Goal: Task Accomplishment & Management: Manage account settings

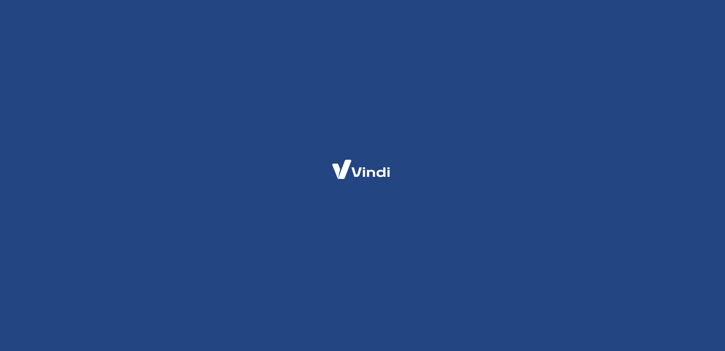
click at [259, 91] on div at bounding box center [362, 175] width 725 height 351
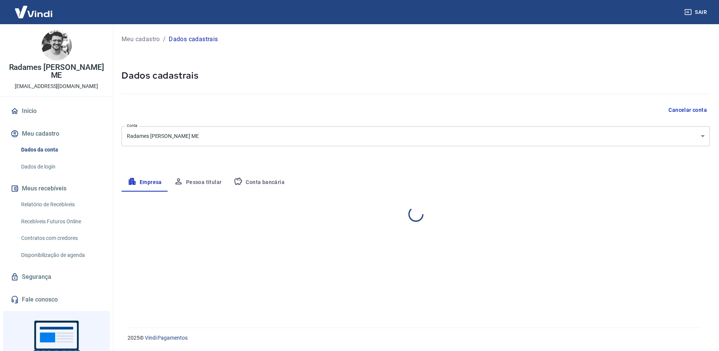
select select "SC"
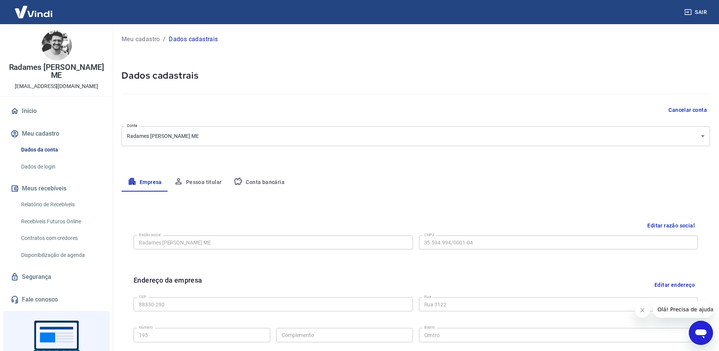
scroll to position [113, 0]
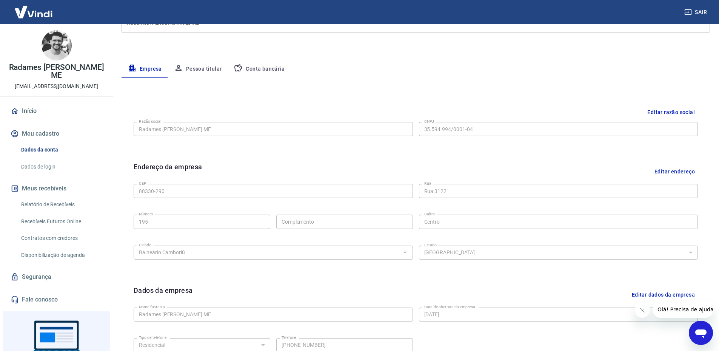
click at [262, 72] on button "Conta bancária" at bounding box center [259, 69] width 63 height 18
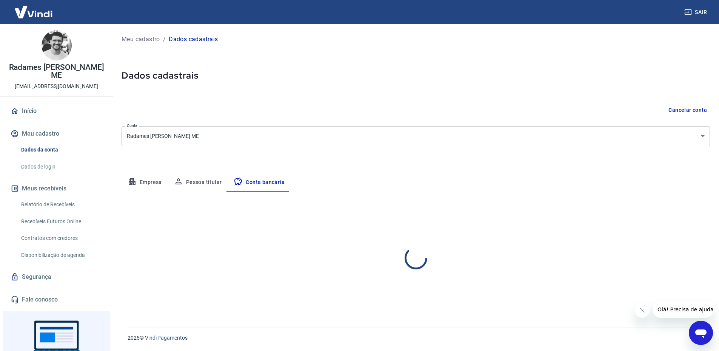
scroll to position [0, 0]
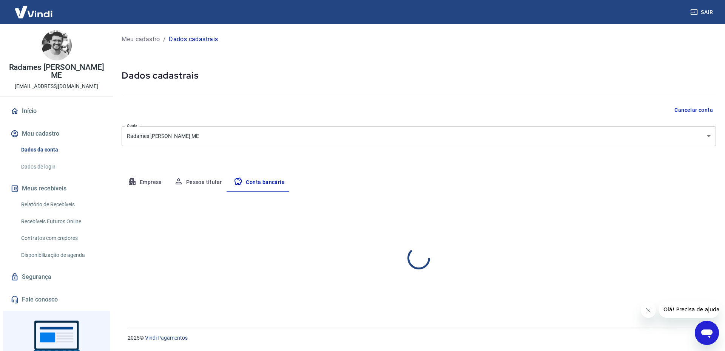
select select "1"
click at [687, 215] on button "Editar conta bancária" at bounding box center [684, 213] width 63 height 14
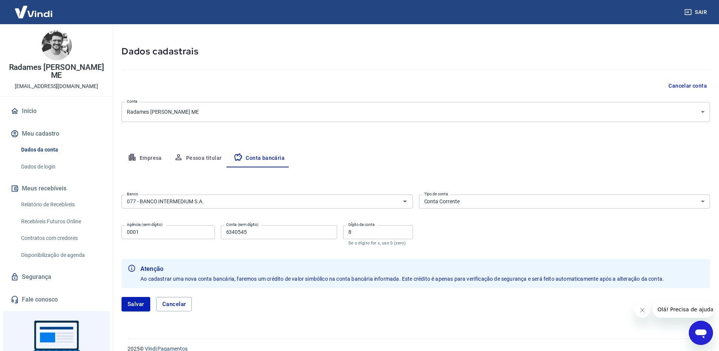
scroll to position [35, 0]
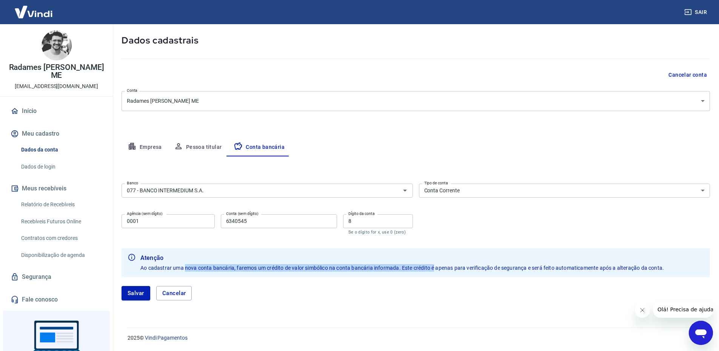
drag, startPoint x: 194, startPoint y: 267, endPoint x: 437, endPoint y: 267, distance: 242.7
click at [436, 267] on span "Ao cadastrar uma nova conta bancária, faremos um crédito de valor simbólico na …" at bounding box center [402, 268] width 524 height 6
click at [211, 191] on input "077 - BANCO INTERMEDIUM S.A." at bounding box center [256, 190] width 265 height 9
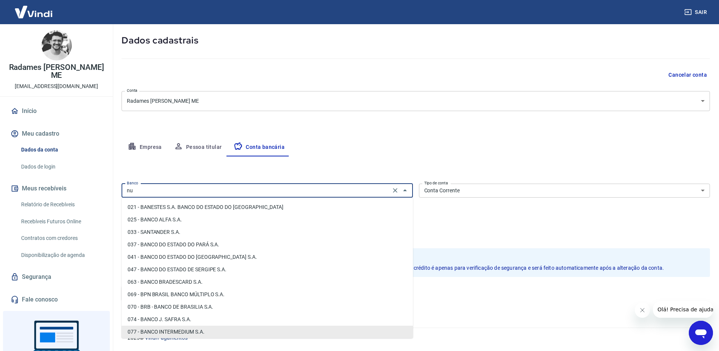
scroll to position [0, 0]
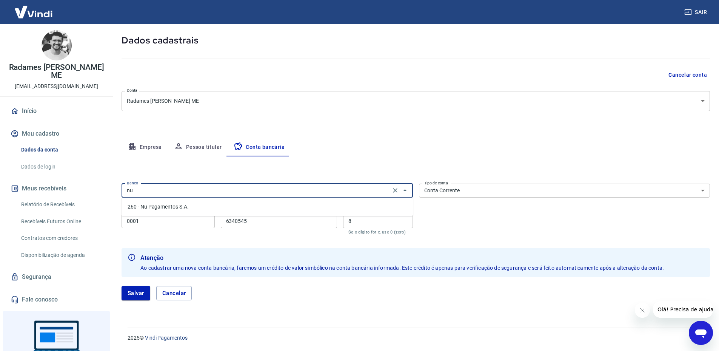
click at [190, 206] on li "260 - Nu Pagamentos S.A." at bounding box center [267, 206] width 291 height 12
type input "260 - Nu Pagamentos S.A."
click at [173, 223] on input "0001" at bounding box center [168, 221] width 93 height 14
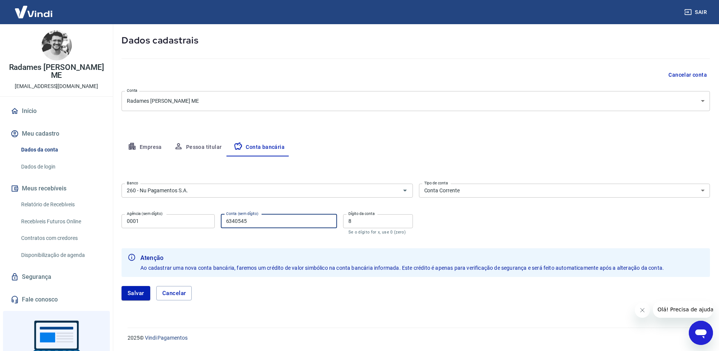
drag, startPoint x: 251, startPoint y: 222, endPoint x: 182, endPoint y: 221, distance: 69.5
click at [182, 221] on div "Agência (sem dígito) 0001 Agência (sem dígito) Conta (sem dígito) 6340545 Conta…" at bounding box center [267, 223] width 291 height 25
type input "46185967"
drag, startPoint x: 344, startPoint y: 220, endPoint x: 332, endPoint y: 220, distance: 11.7
click at [337, 220] on div "Agência (sem dígito) 0001 Agência (sem dígito) Conta (sem dígito) 46185967 Cont…" at bounding box center [267, 223] width 291 height 25
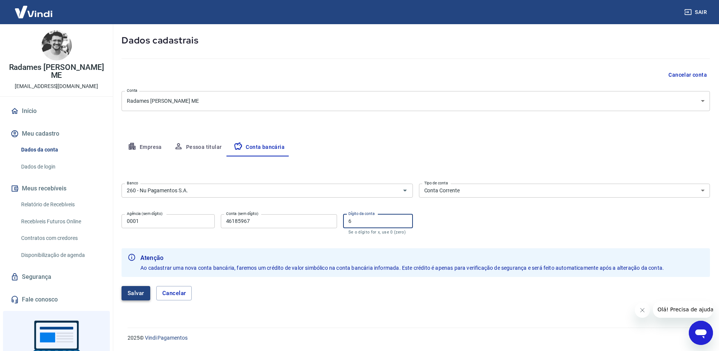
type input "6"
click at [141, 296] on button "Salvar" at bounding box center [136, 293] width 29 height 14
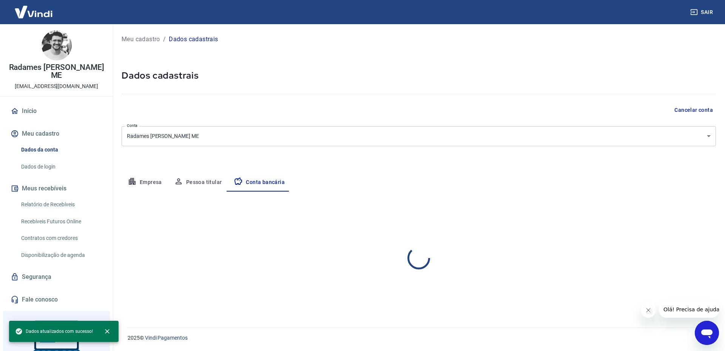
select select "1"
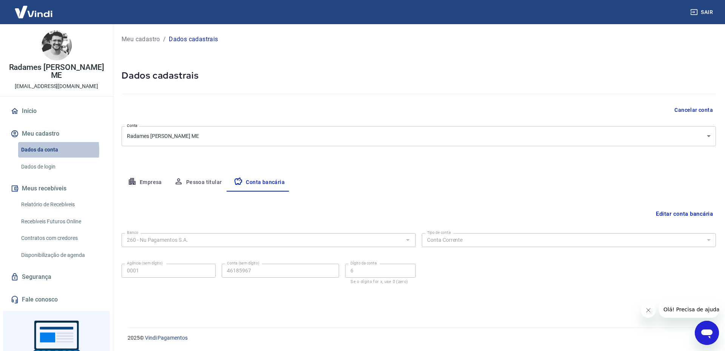
click at [37, 151] on link "Dados da conta" at bounding box center [61, 149] width 86 height 15
click at [146, 181] on button "Empresa" at bounding box center [145, 182] width 46 height 18
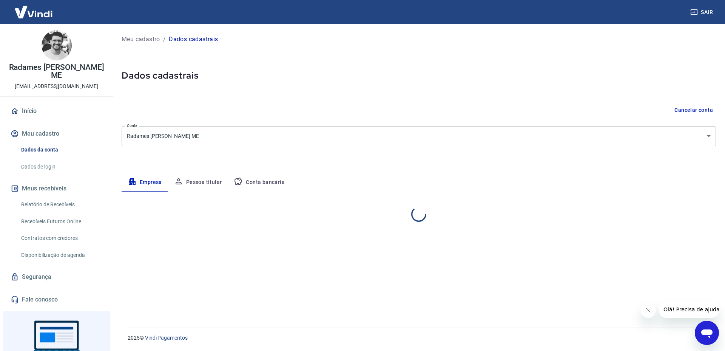
select select "SC"
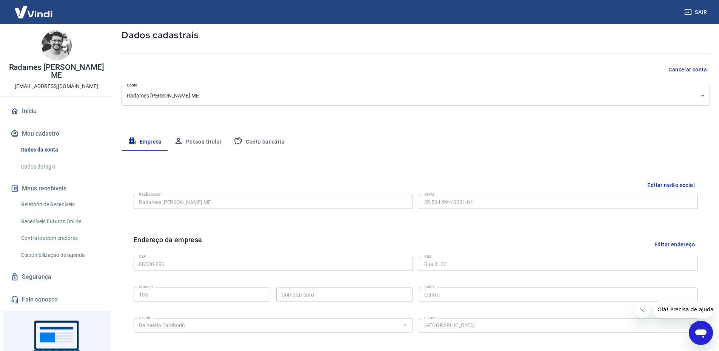
scroll to position [5, 0]
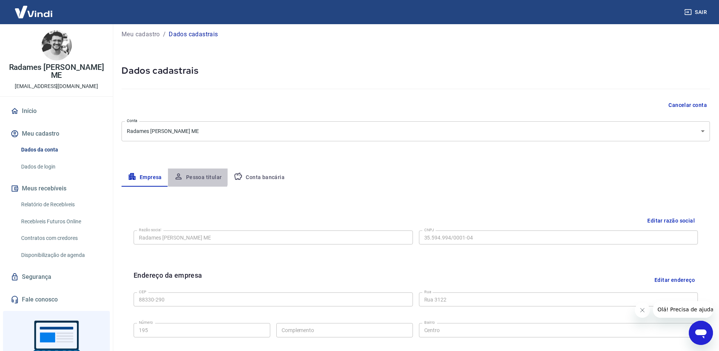
click at [193, 176] on button "Pessoa titular" at bounding box center [198, 177] width 60 height 18
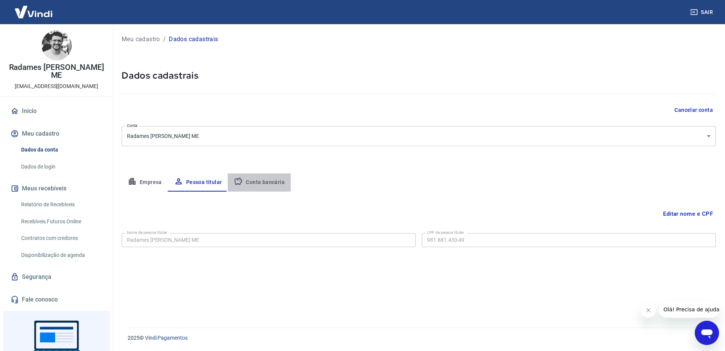
click at [254, 178] on button "Conta bancária" at bounding box center [259, 182] width 63 height 18
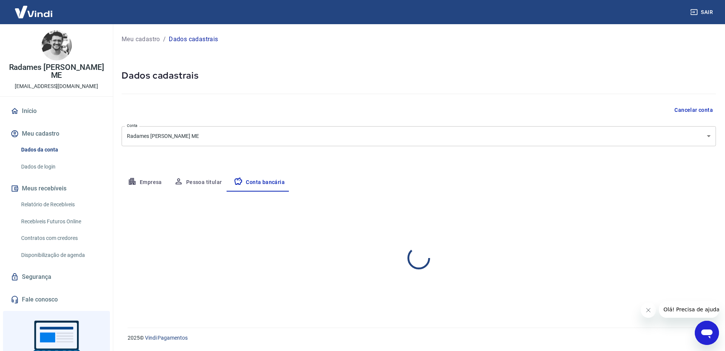
select select "1"
click at [43, 205] on link "Relatório de Recebíveis" at bounding box center [61, 204] width 86 height 15
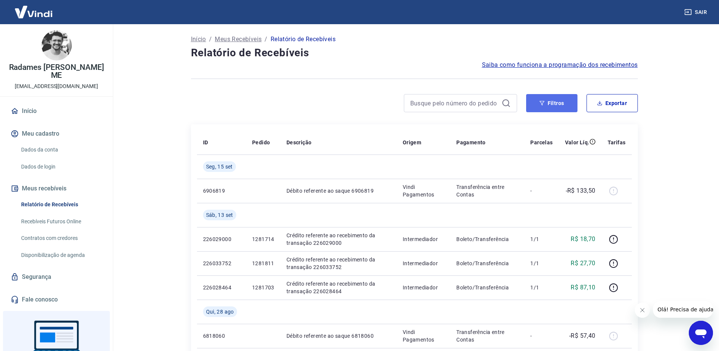
click at [562, 107] on button "Filtros" at bounding box center [551, 103] width 51 height 18
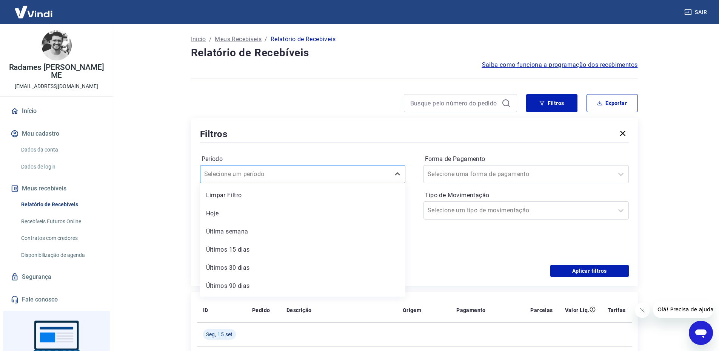
click at [280, 179] on div at bounding box center [295, 174] width 182 height 11
drag, startPoint x: 239, startPoint y: 285, endPoint x: 473, endPoint y: 269, distance: 234.9
click at [239, 285] on div "Últimos 90 dias" at bounding box center [302, 285] width 205 height 15
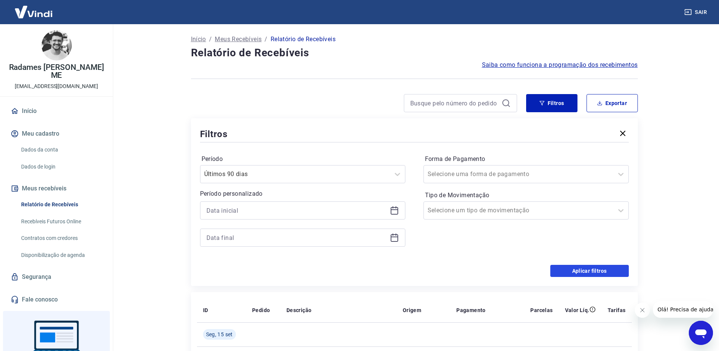
click at [586, 271] on button "Aplicar filtros" at bounding box center [589, 271] width 79 height 12
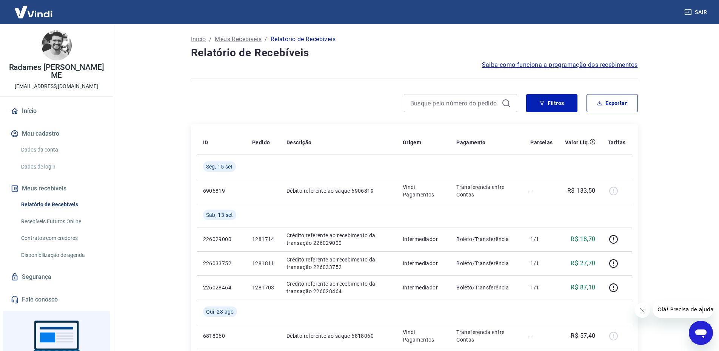
click at [24, 109] on link "Início" at bounding box center [56, 111] width 95 height 17
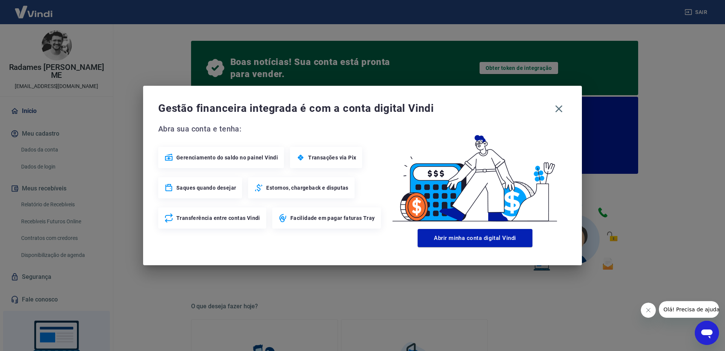
drag, startPoint x: 268, startPoint y: 158, endPoint x: 231, endPoint y: 158, distance: 37.0
click at [260, 158] on span "Gerenciamento do saldo no painel Vindi" at bounding box center [227, 158] width 102 height 8
click at [491, 239] on button "Abrir minha conta digital Vindi" at bounding box center [474, 238] width 115 height 18
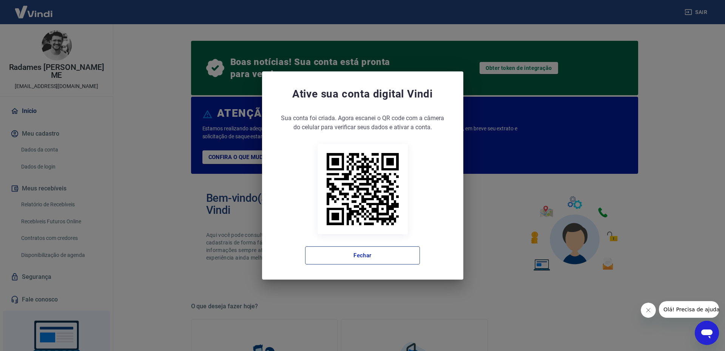
drag, startPoint x: 376, startPoint y: 253, endPoint x: 381, endPoint y: 253, distance: 4.9
click at [376, 254] on button "Fechar" at bounding box center [362, 255] width 115 height 18
